Goal: Task Accomplishment & Management: Use online tool/utility

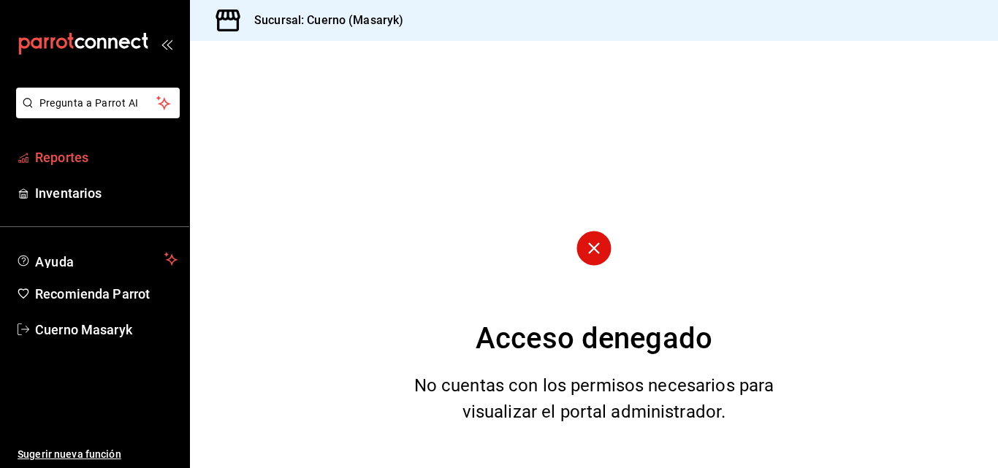
click at [74, 165] on span "Reportes" at bounding box center [106, 158] width 143 height 20
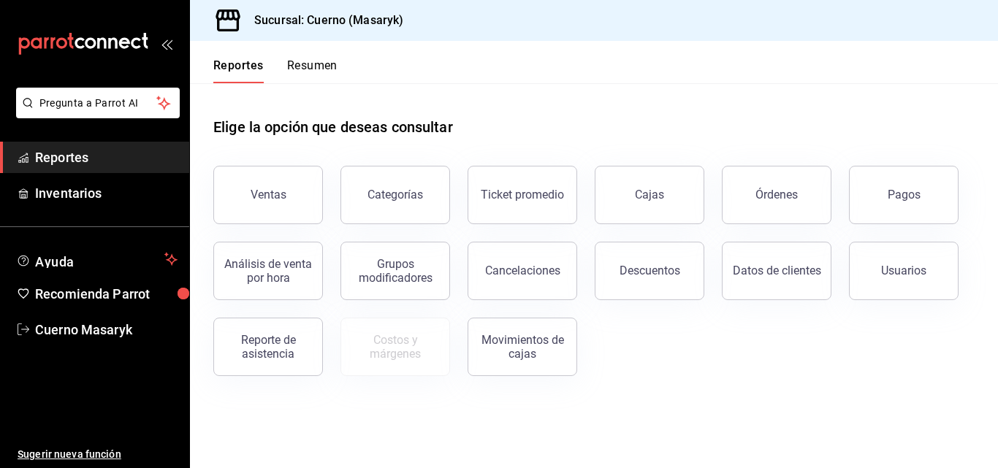
click at [234, 190] on button "Ventas" at bounding box center [268, 195] width 110 height 58
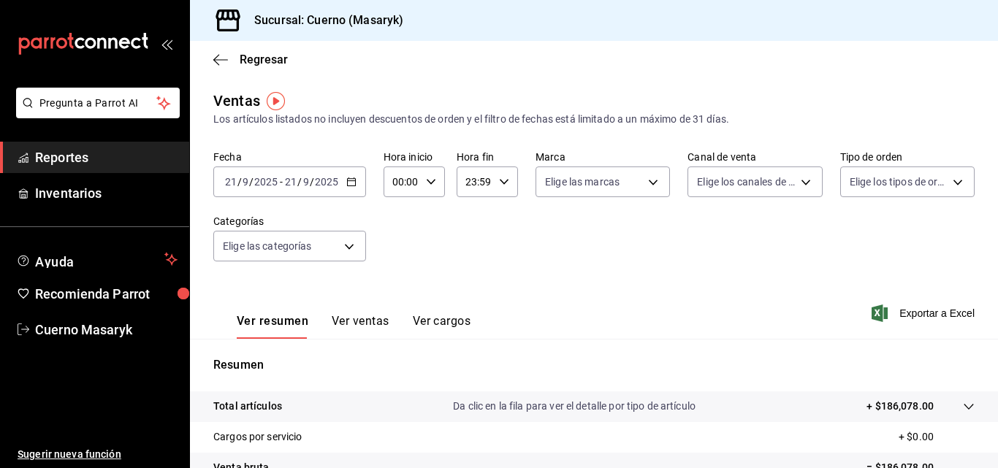
click at [348, 181] on icon "button" at bounding box center [351, 182] width 10 height 10
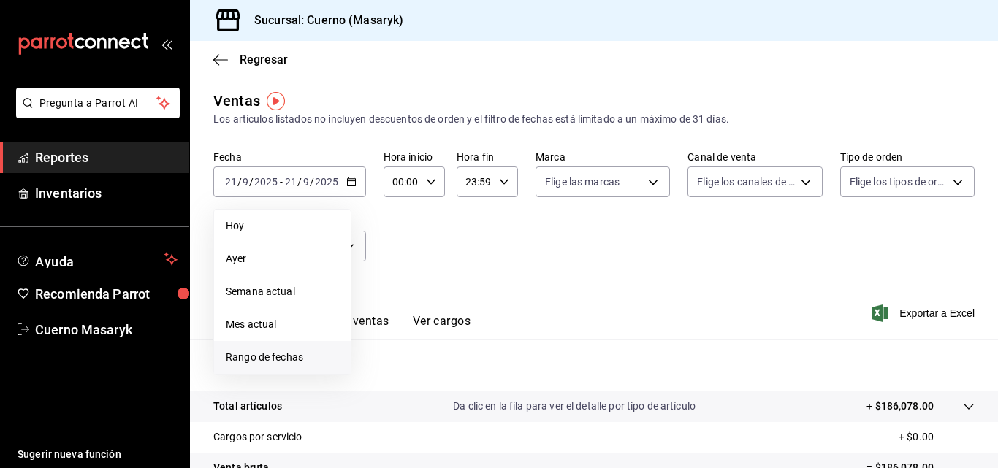
click at [242, 358] on span "Rango de fechas" at bounding box center [282, 357] width 113 height 15
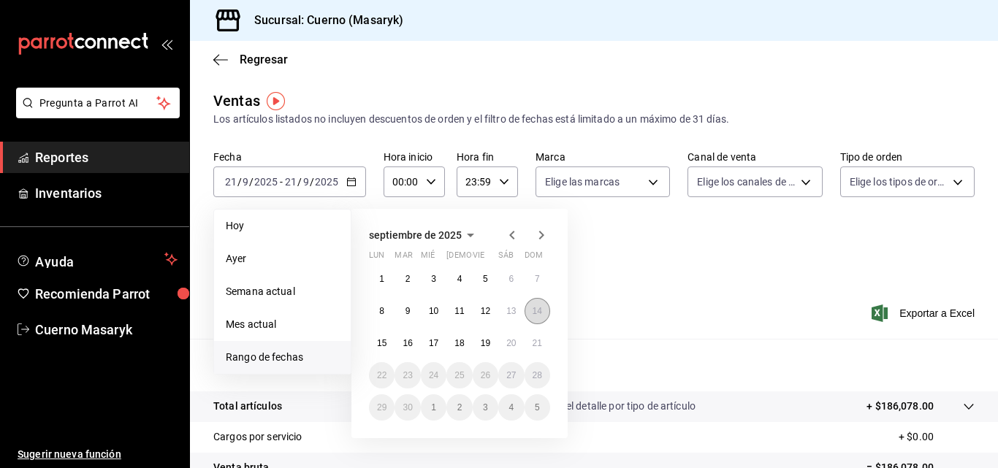
click at [533, 308] on abbr "14" at bounding box center [538, 311] width 10 height 10
click at [379, 341] on abbr "15" at bounding box center [382, 343] width 10 height 10
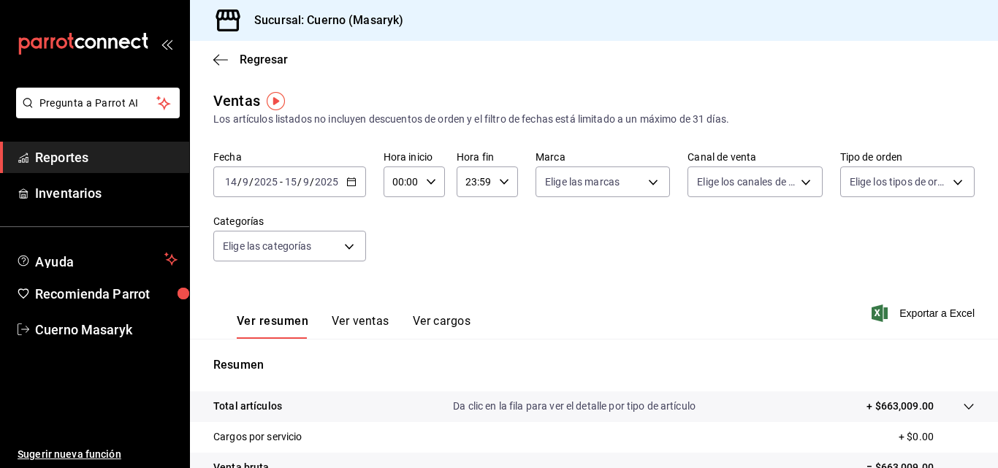
click at [428, 185] on icon "button" at bounding box center [431, 182] width 10 height 10
click at [401, 240] on span "11" at bounding box center [398, 240] width 7 height 12
type input "11:00"
click at [501, 178] on div at bounding box center [499, 234] width 998 height 468
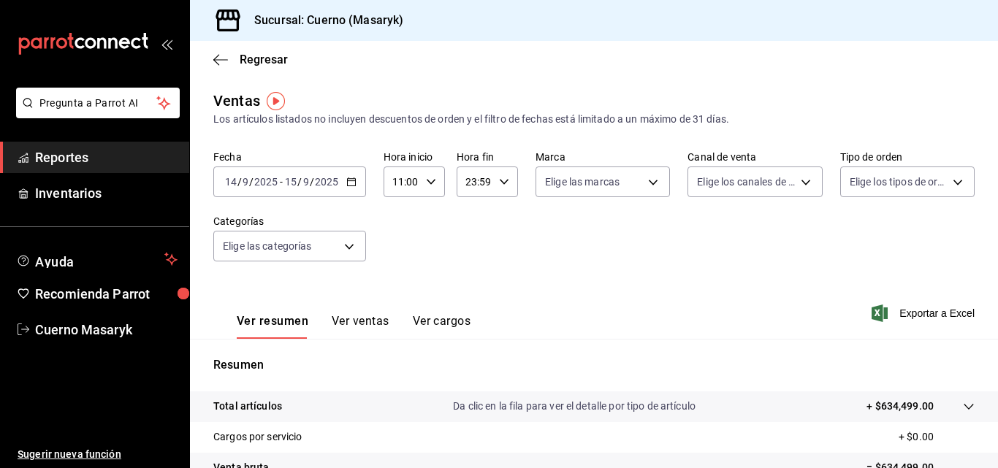
click at [501, 178] on icon "button" at bounding box center [504, 182] width 10 height 10
click at [469, 210] on span "10" at bounding box center [469, 211] width 7 height 12
type input "10:59"
click at [411, 243] on div at bounding box center [499, 234] width 998 height 468
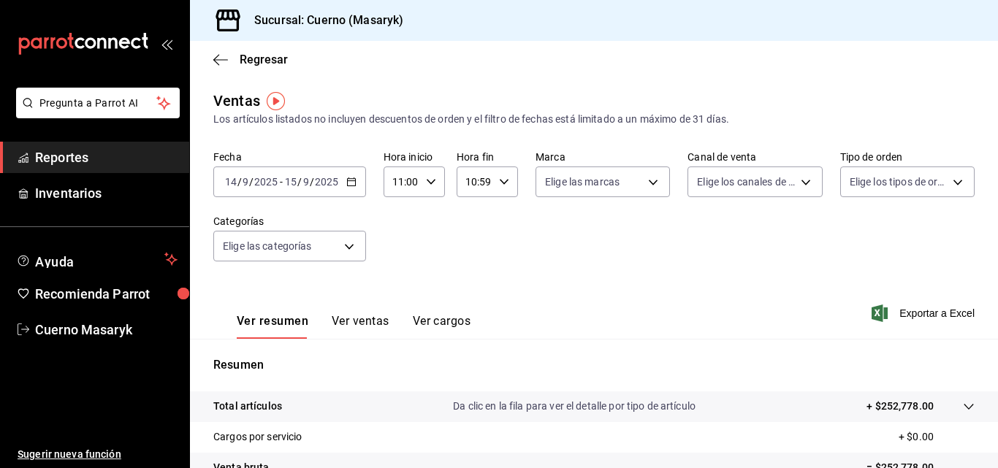
click at [362, 319] on button "Ver ventas" at bounding box center [361, 326] width 58 height 25
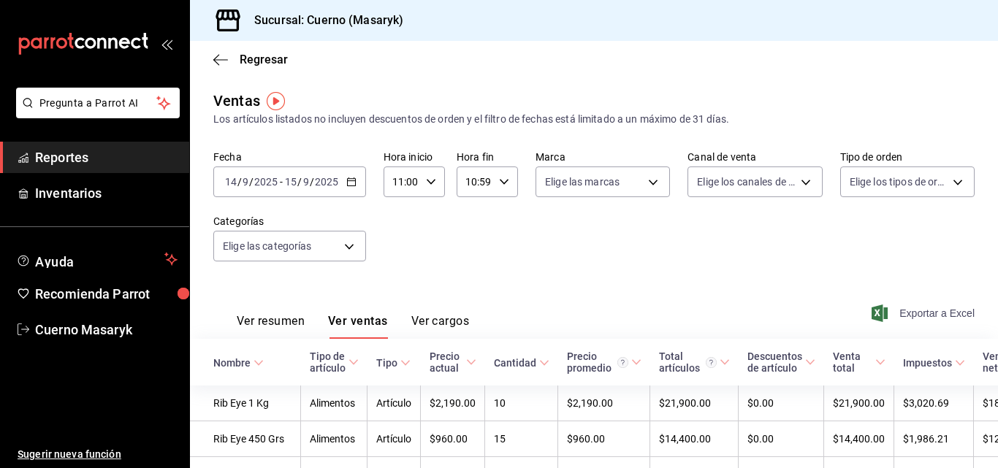
click at [913, 314] on span "Exportar a Excel" at bounding box center [925, 314] width 100 height 18
click at [351, 181] on icon "button" at bounding box center [351, 182] width 10 height 10
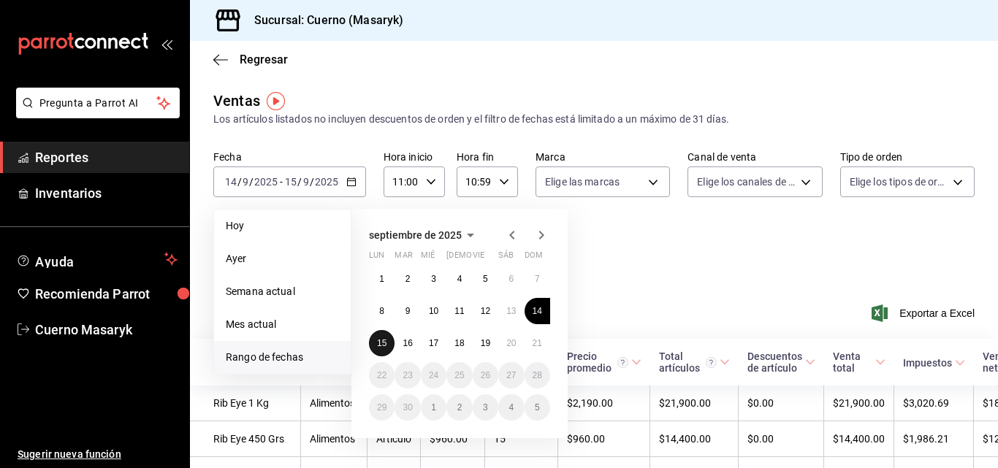
click at [375, 332] on button "15" at bounding box center [382, 343] width 26 height 26
click at [415, 344] on button "16" at bounding box center [408, 343] width 26 height 26
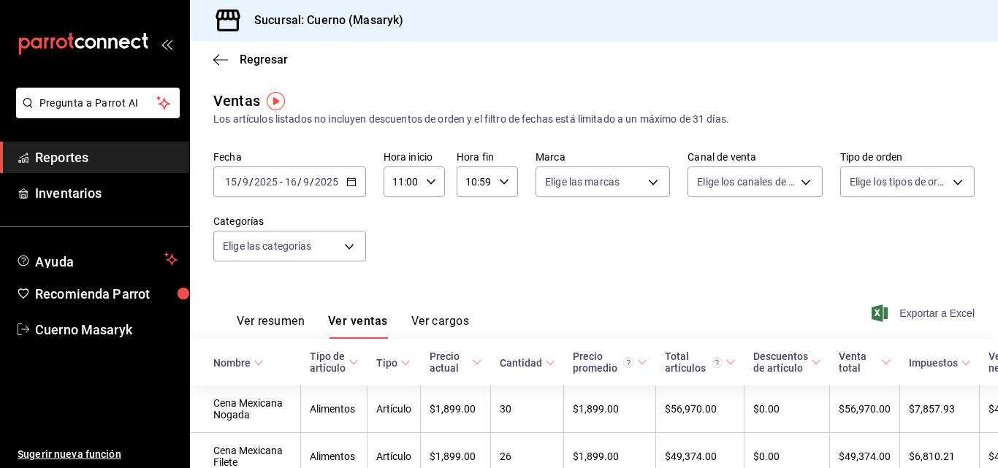
click at [916, 319] on span "Exportar a Excel" at bounding box center [925, 314] width 100 height 18
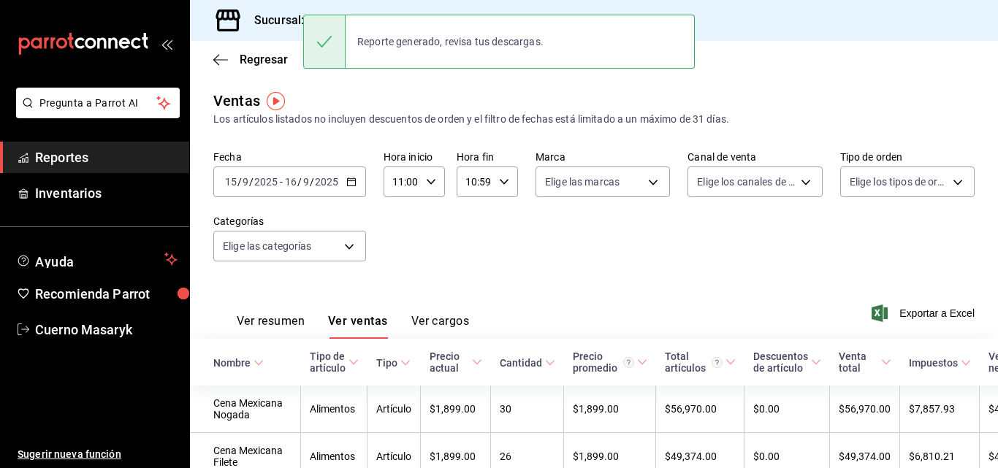
click at [355, 176] on div "[DATE] [DATE] - [DATE] [DATE]" at bounding box center [289, 182] width 153 height 31
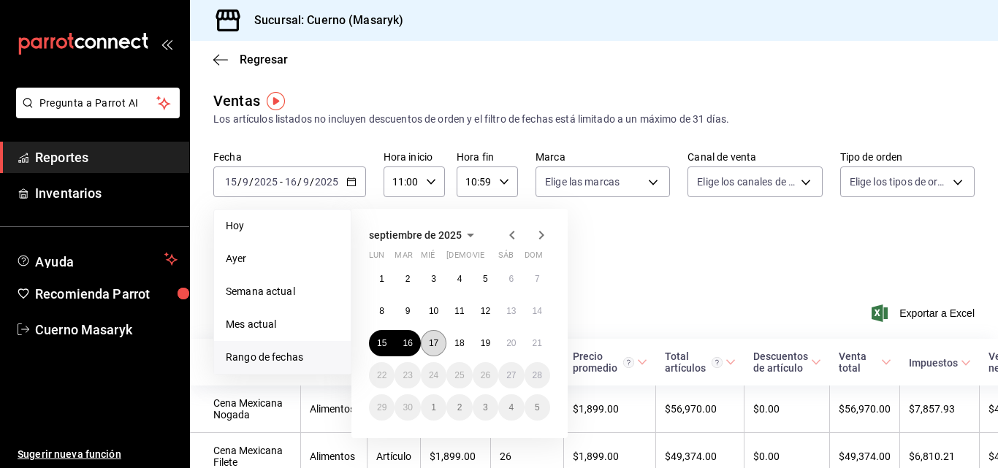
click at [437, 341] on abbr "17" at bounding box center [434, 343] width 10 height 10
click at [466, 341] on button "18" at bounding box center [460, 343] width 26 height 26
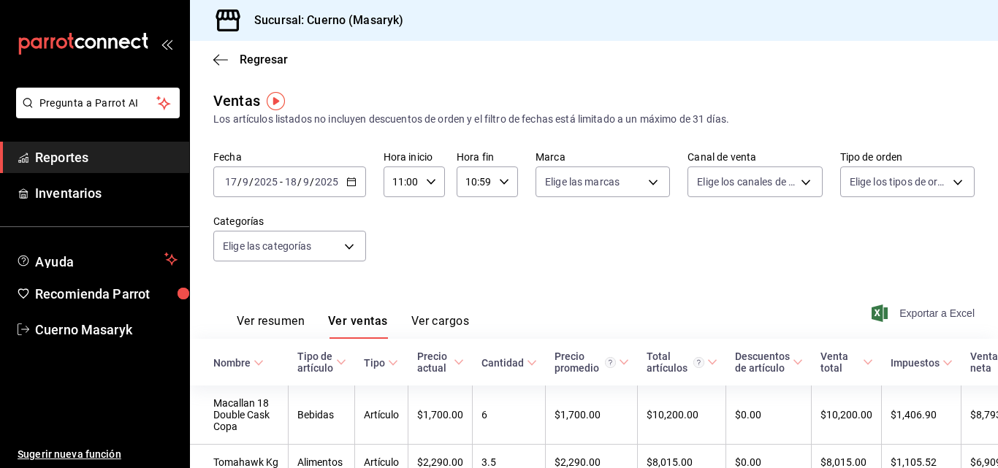
click at [899, 315] on span "Exportar a Excel" at bounding box center [925, 314] width 100 height 18
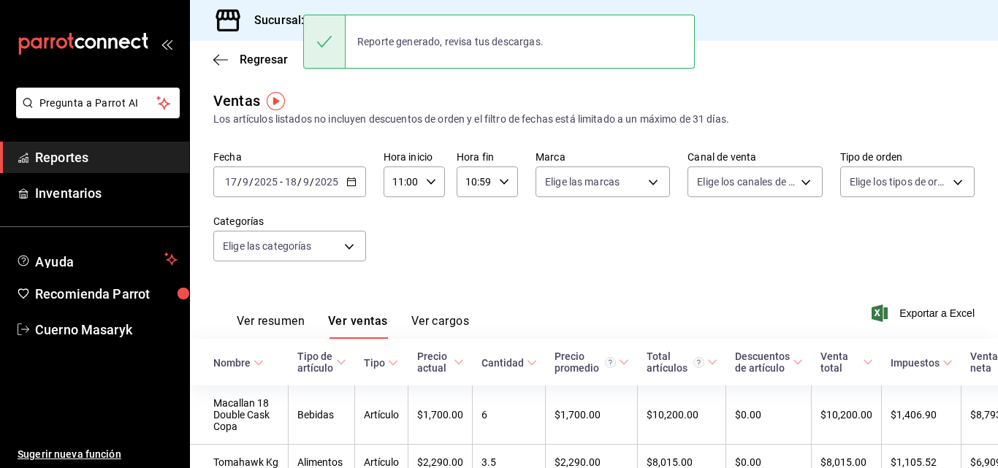
click at [351, 181] on \(Stroke\) "button" at bounding box center [351, 181] width 8 height 1
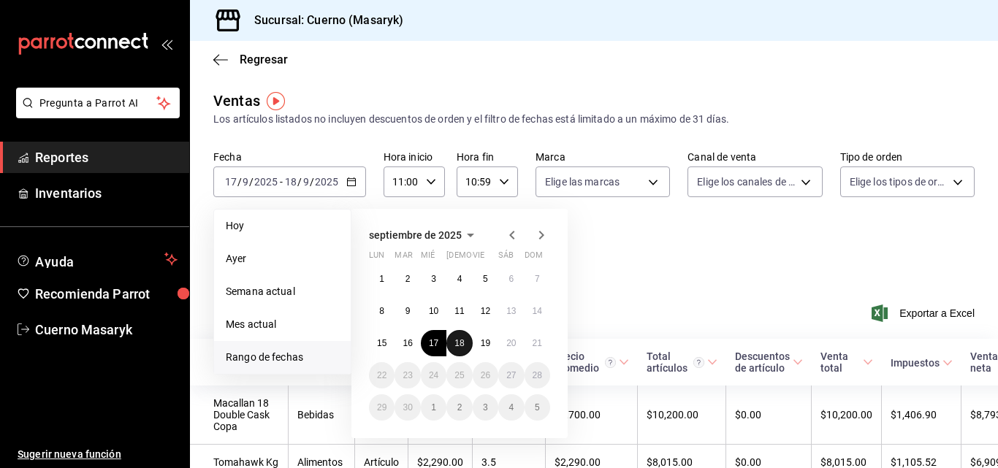
click at [462, 343] on abbr "18" at bounding box center [460, 343] width 10 height 10
click at [487, 341] on abbr "19" at bounding box center [486, 343] width 10 height 10
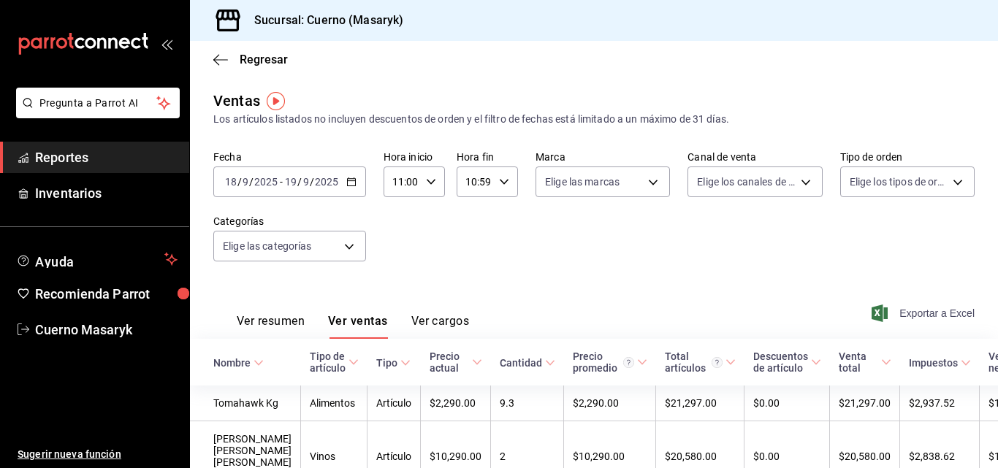
click at [933, 316] on span "Exportar a Excel" at bounding box center [925, 314] width 100 height 18
click at [351, 179] on \(Stroke\) "button" at bounding box center [351, 182] width 9 height 8
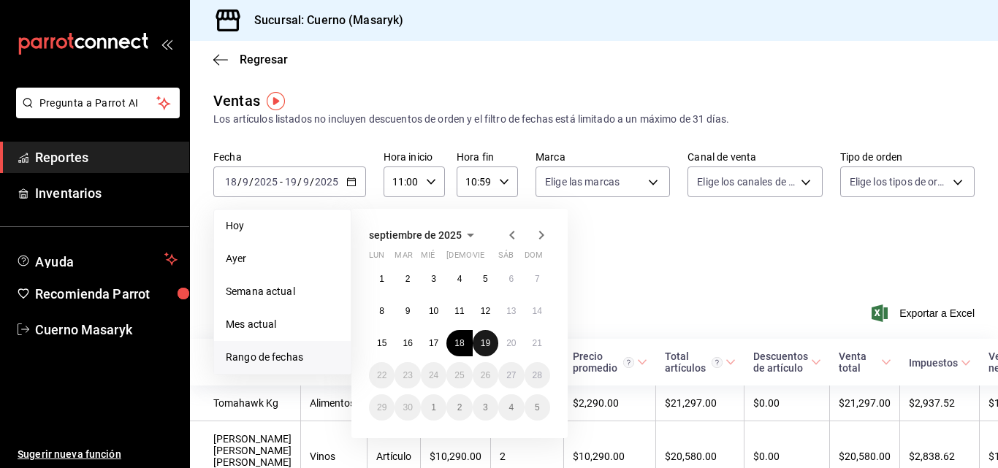
click at [485, 341] on abbr "19" at bounding box center [486, 343] width 10 height 10
click at [505, 342] on button "20" at bounding box center [511, 343] width 26 height 26
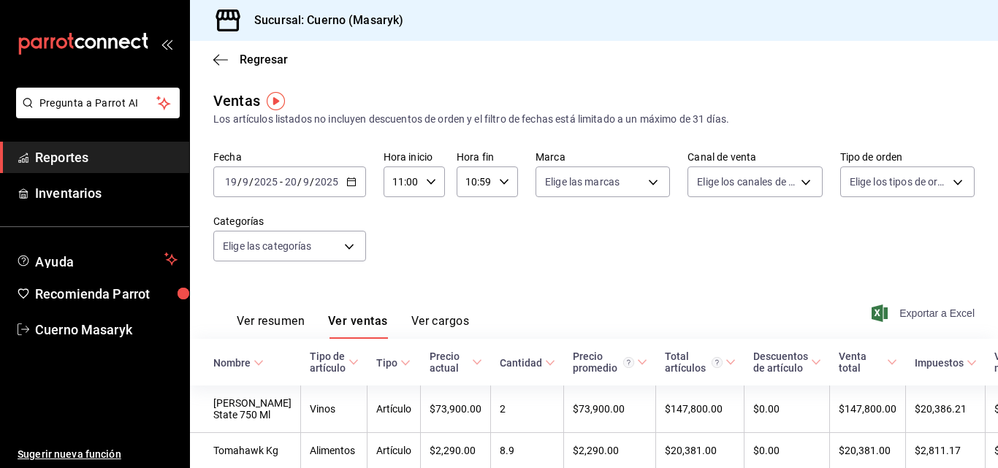
click at [923, 313] on span "Exportar a Excel" at bounding box center [925, 314] width 100 height 18
click at [355, 183] on icon "button" at bounding box center [351, 182] width 10 height 10
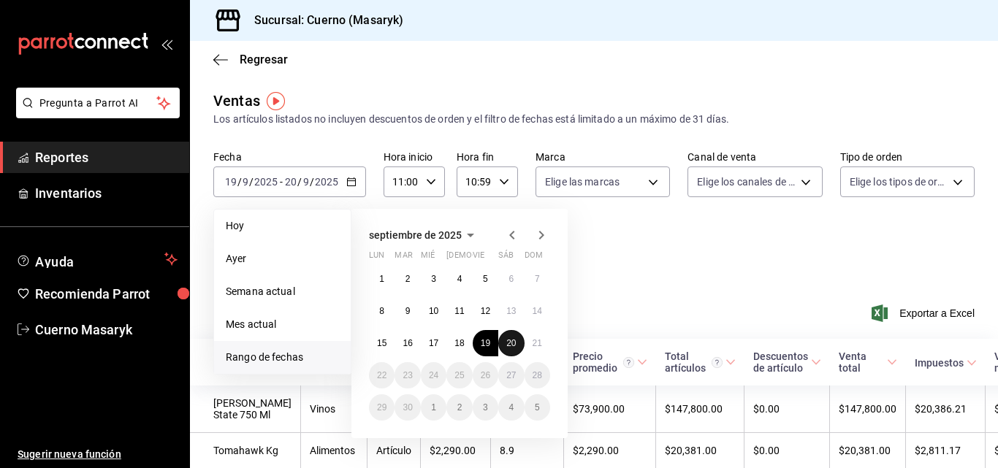
click at [507, 340] on abbr "20" at bounding box center [511, 343] width 10 height 10
click at [533, 345] on abbr "21" at bounding box center [538, 343] width 10 height 10
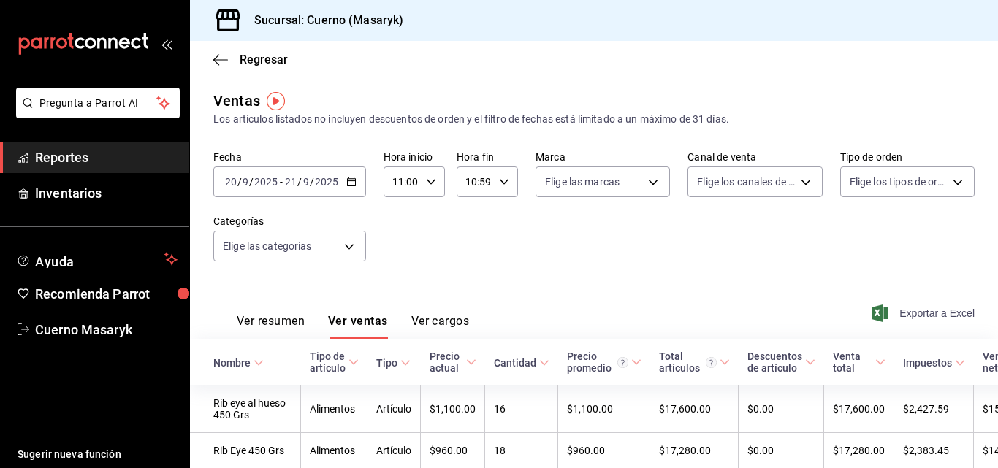
click at [900, 314] on span "Exportar a Excel" at bounding box center [925, 314] width 100 height 18
